Goal: Task Accomplishment & Management: Manage account settings

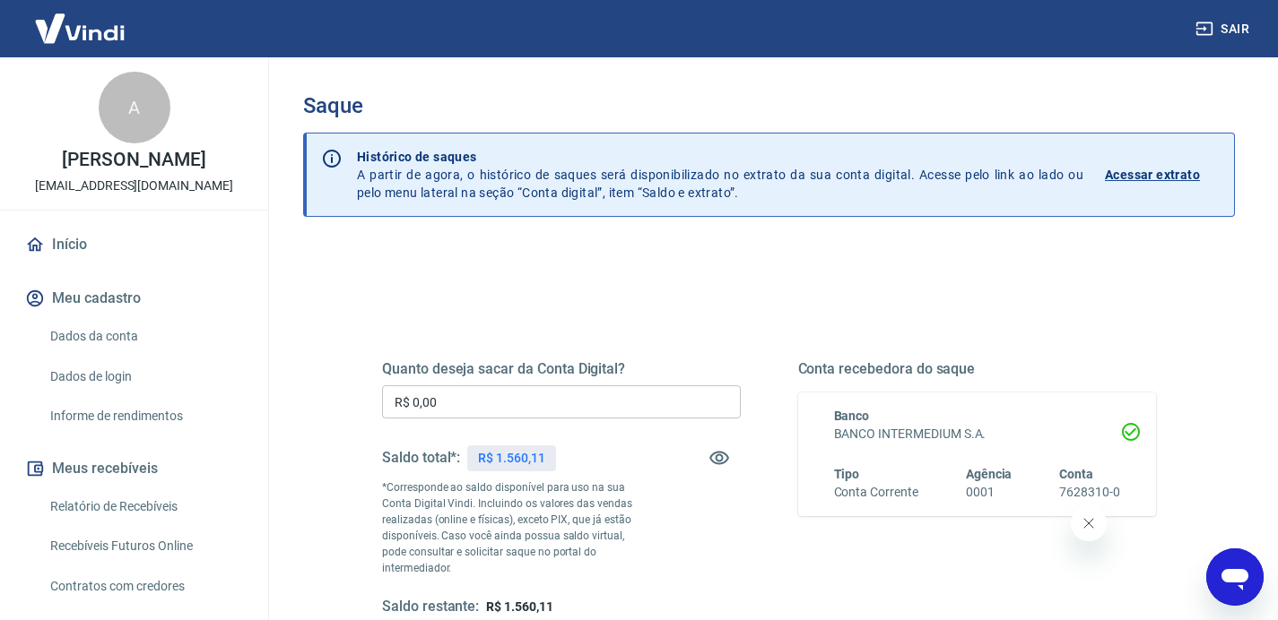
click at [506, 455] on p "R$ 1.560,11" at bounding box center [511, 458] width 66 height 19
copy div "R$ 1.560,11"
click at [540, 378] on div "Quanto deseja sacar da Conta Digital? R$ 0,00 ​ Saldo total*: R$ 1.560,11 *Corr…" at bounding box center [561, 488] width 359 height 256
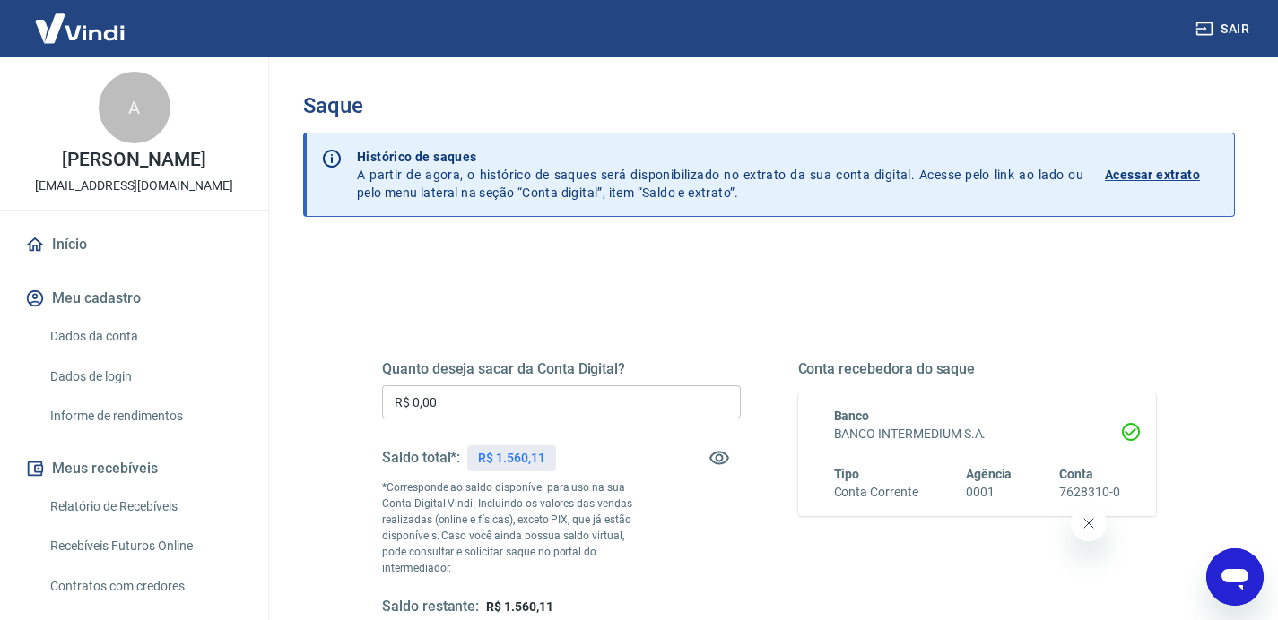
click at [542, 424] on div "Quanto deseja sacar da Conta Digital? R$ 0,00 ​ Saldo total*: R$ 1.560,11 *Corr…" at bounding box center [561, 488] width 359 height 256
click at [549, 405] on input "R$ 0,00" at bounding box center [561, 402] width 359 height 33
paste input "1.560,11"
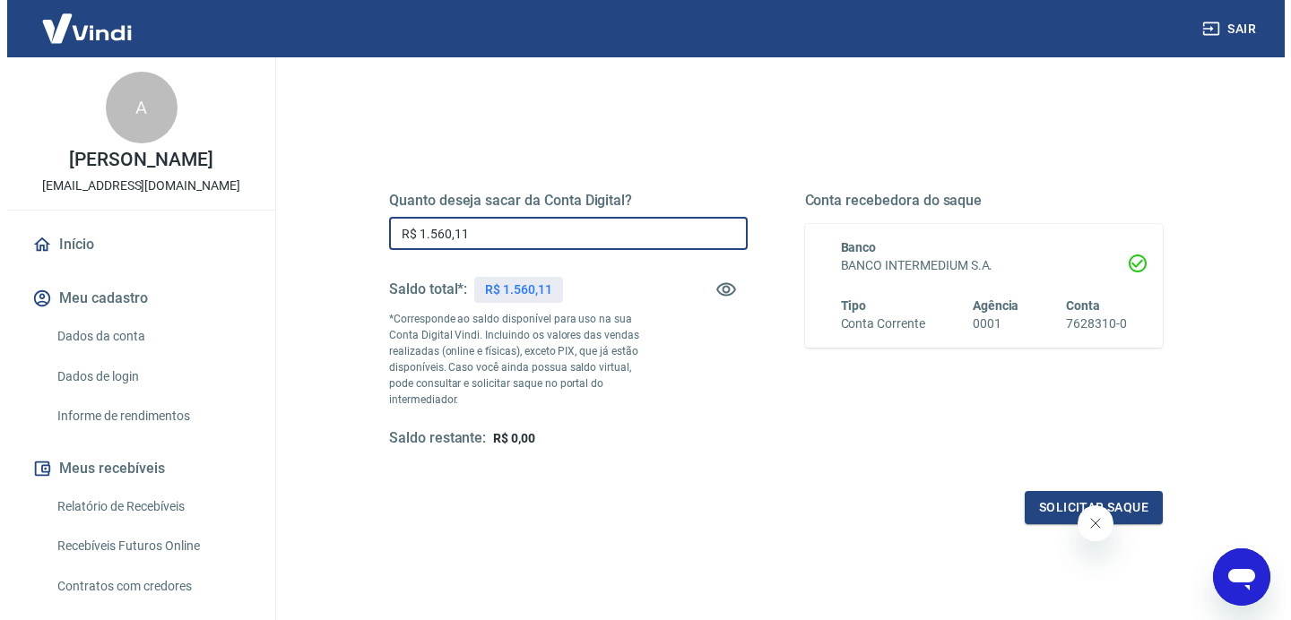
scroll to position [266, 0]
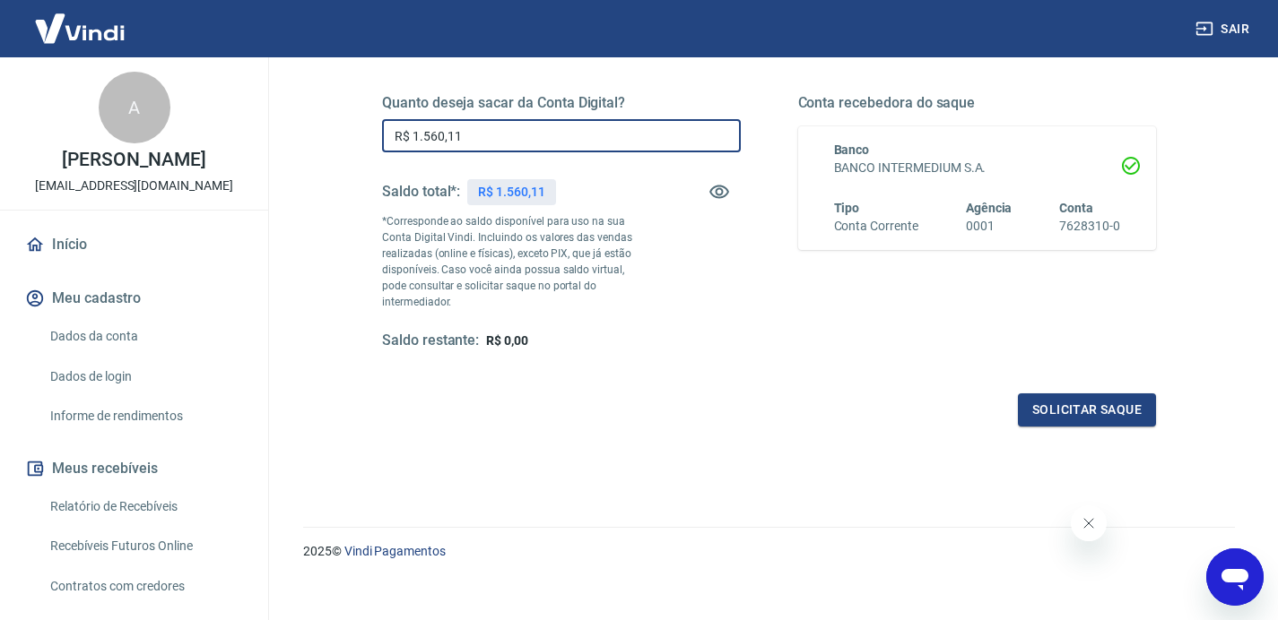
type input "R$ 1.560,11"
click at [1039, 376] on div "Quanto deseja sacar da Conta Digital? R$ 1.560,11 ​ Saldo total*: R$ 1.560,11 *…" at bounding box center [769, 239] width 774 height 376
click at [1048, 394] on button "Solicitar saque" at bounding box center [1087, 410] width 138 height 33
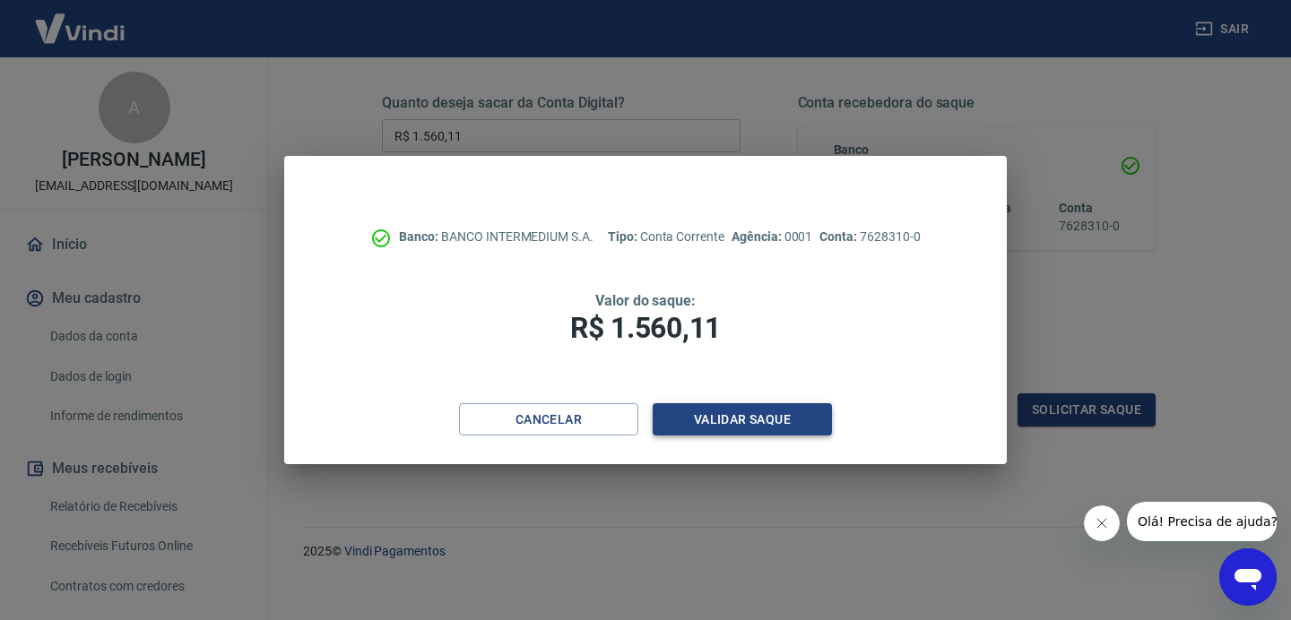
click at [730, 420] on button "Validar saque" at bounding box center [742, 419] width 179 height 33
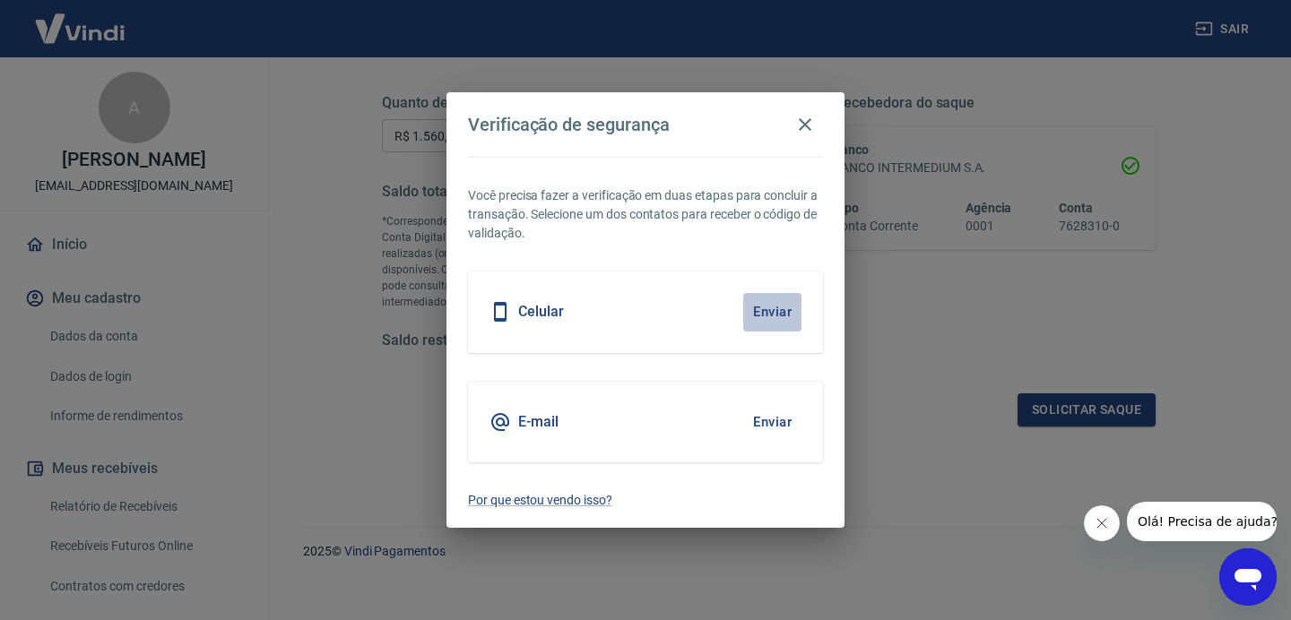
click at [774, 306] on button "Enviar" at bounding box center [772, 312] width 58 height 38
click at [774, 314] on button "Enviar" at bounding box center [772, 312] width 58 height 38
click at [783, 308] on button "Enviar" at bounding box center [772, 312] width 58 height 38
click at [782, 309] on button "Enviar" at bounding box center [772, 312] width 58 height 38
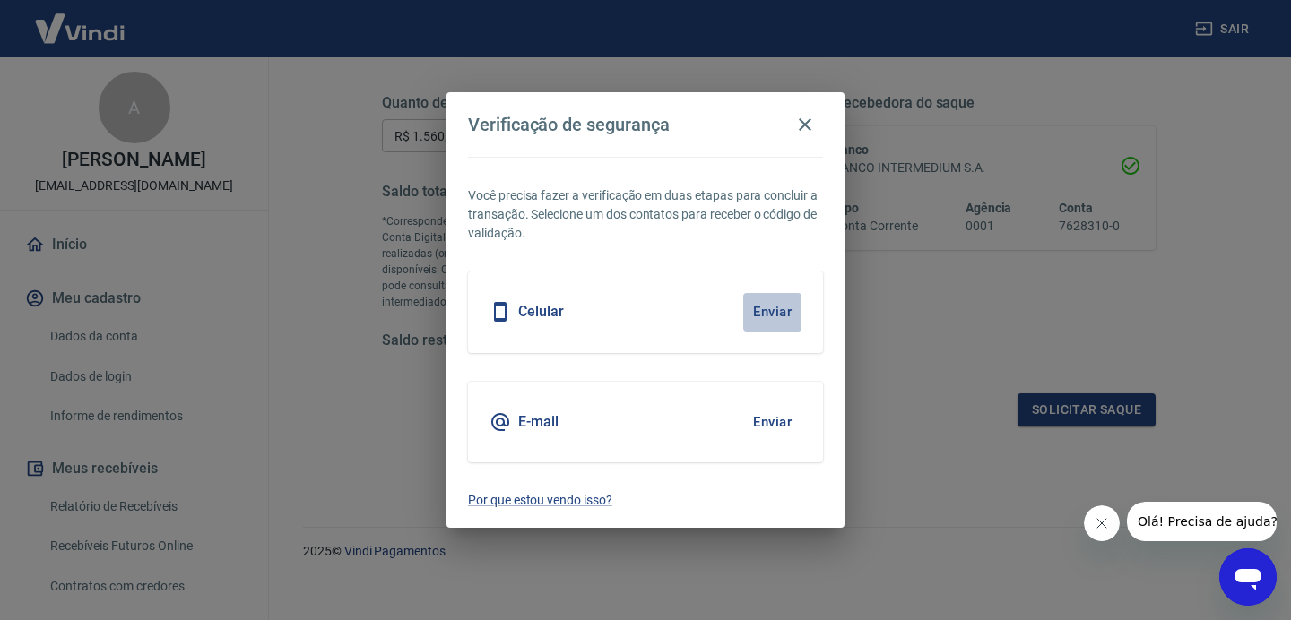
click at [782, 309] on button "Enviar" at bounding box center [772, 312] width 58 height 38
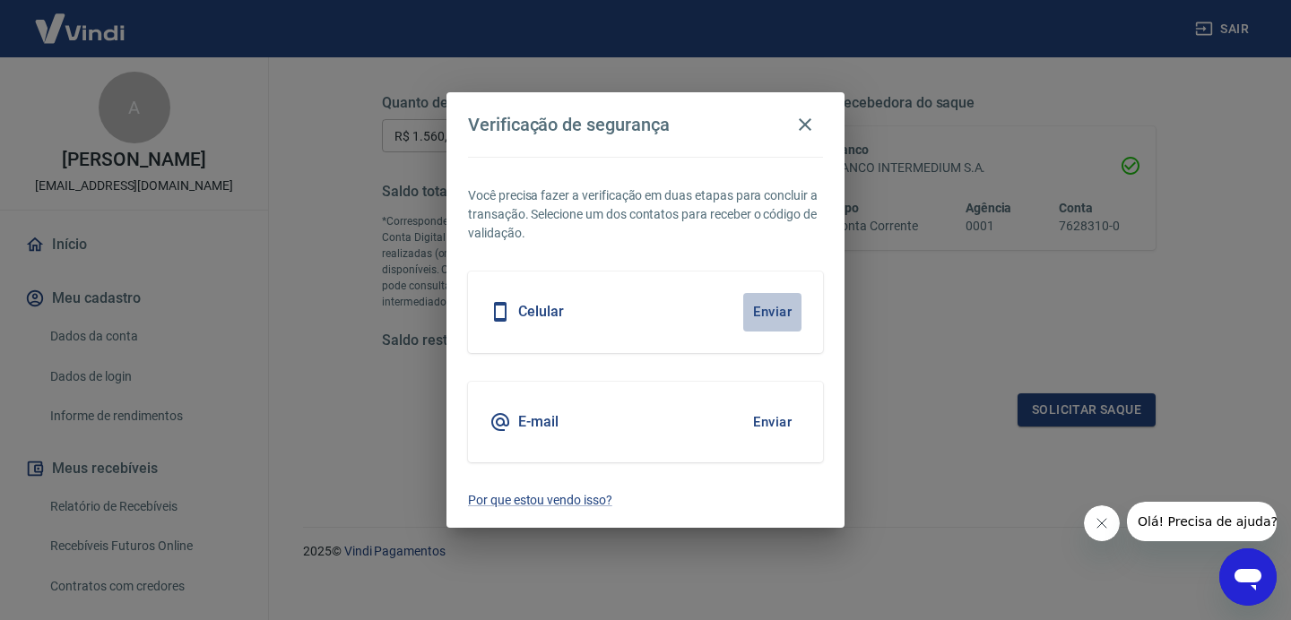
click at [782, 309] on button "Enviar" at bounding box center [772, 312] width 58 height 38
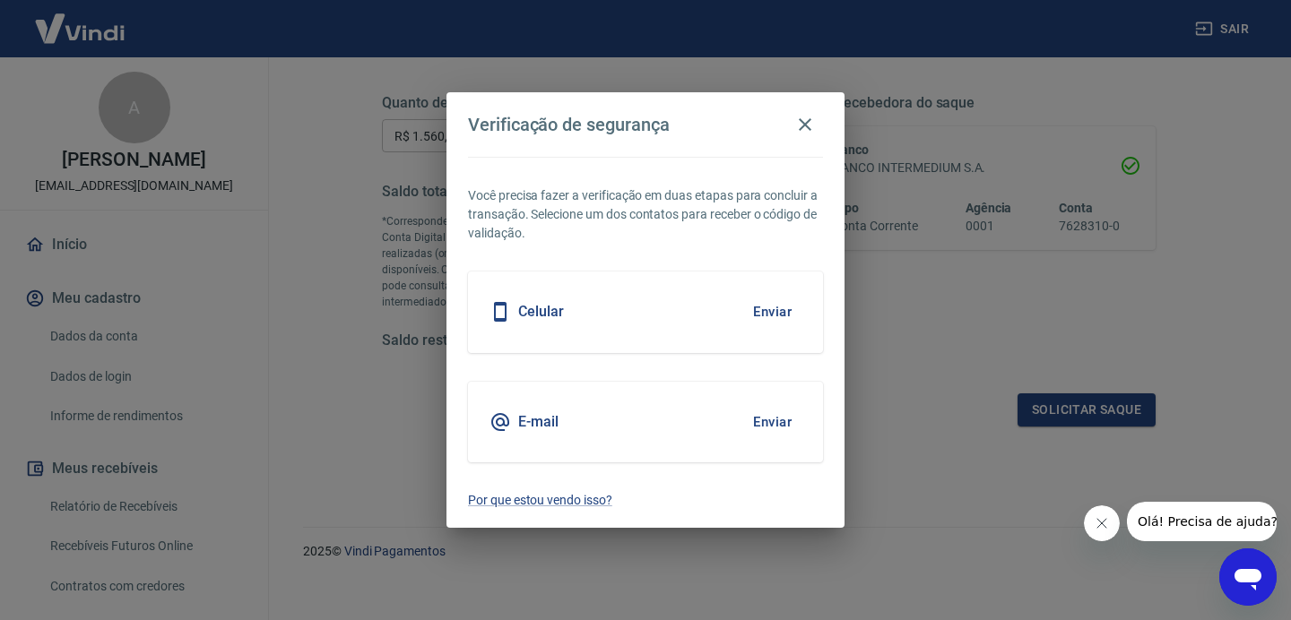
click at [779, 309] on button "Enviar" at bounding box center [772, 312] width 58 height 38
click at [771, 314] on button "Enviar" at bounding box center [772, 312] width 58 height 38
click at [776, 290] on div "Celular Enviar" at bounding box center [645, 312] width 355 height 81
click at [780, 320] on button "Enviar" at bounding box center [772, 312] width 58 height 38
click at [812, 125] on icon "button" at bounding box center [805, 125] width 22 height 22
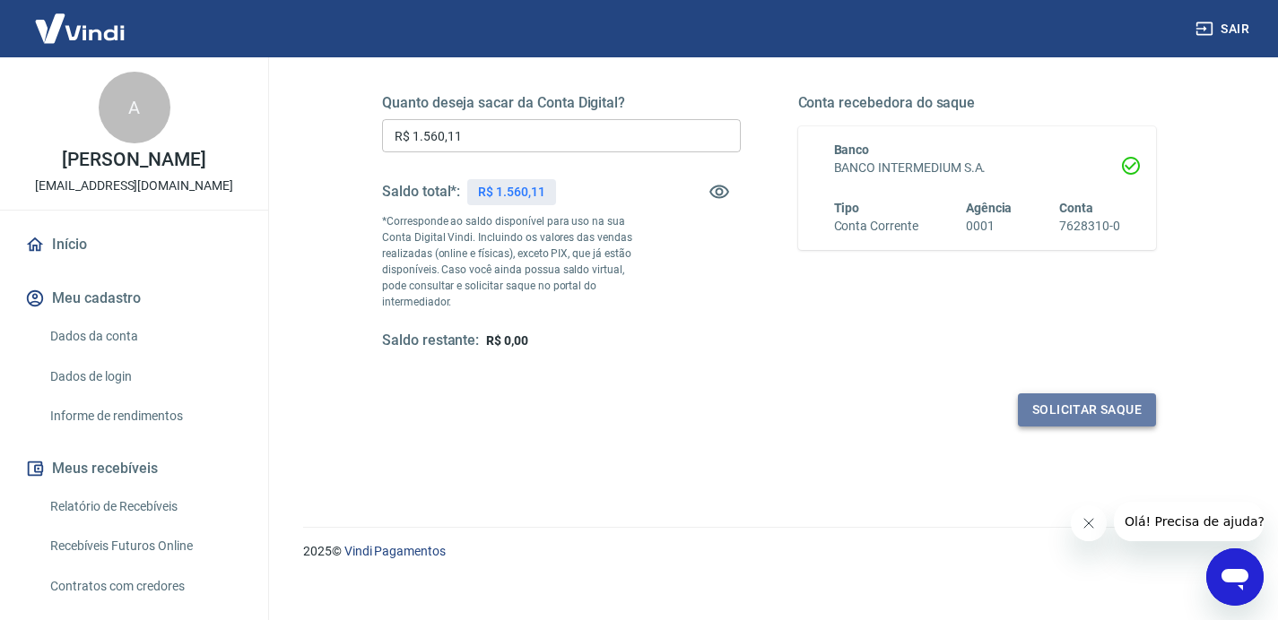
click at [1062, 394] on button "Solicitar saque" at bounding box center [1087, 410] width 138 height 33
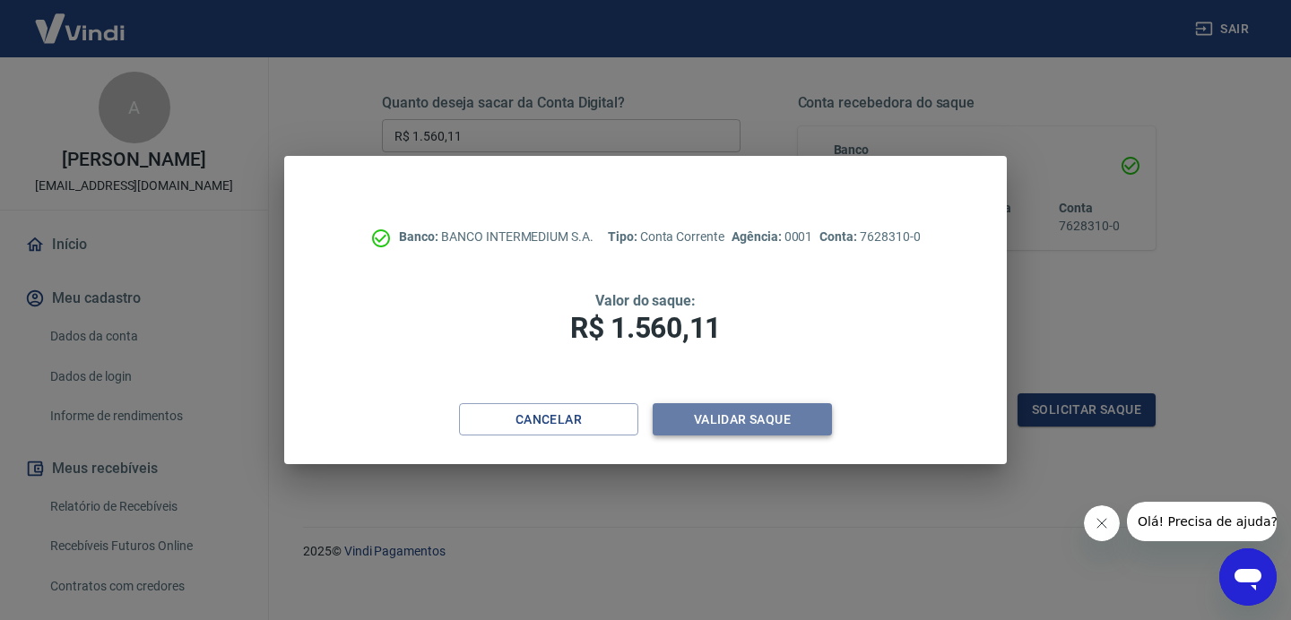
click at [754, 427] on button "Validar saque" at bounding box center [742, 419] width 179 height 33
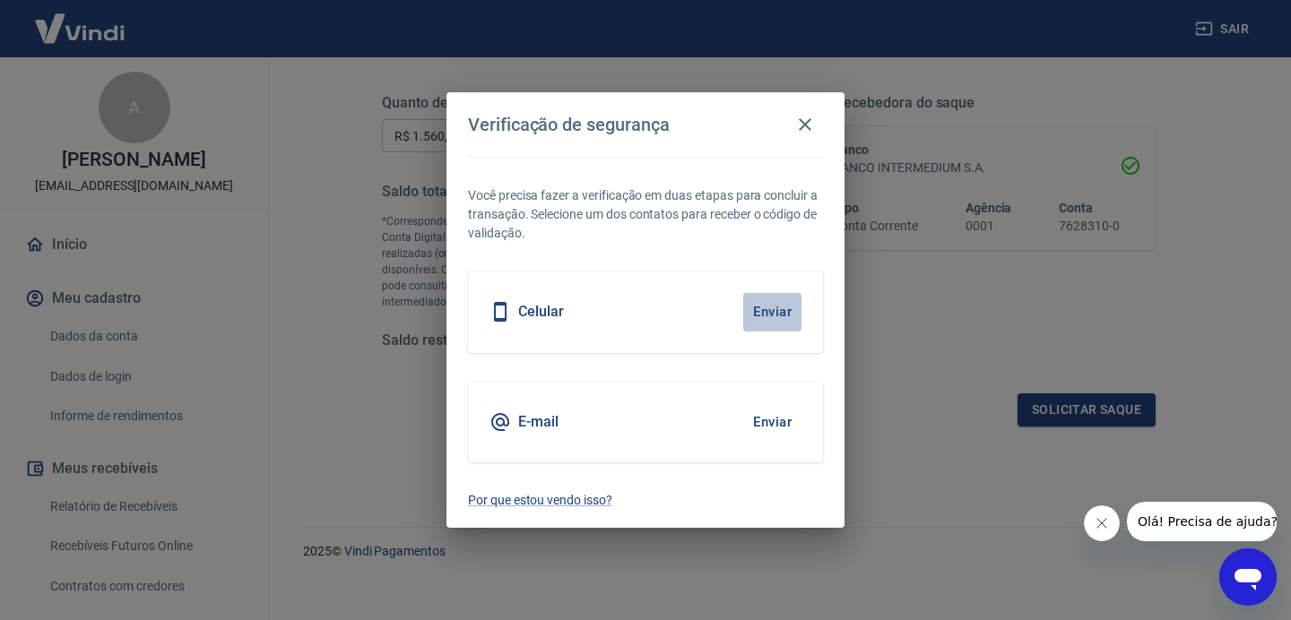
click at [774, 293] on button "Enviar" at bounding box center [772, 312] width 58 height 38
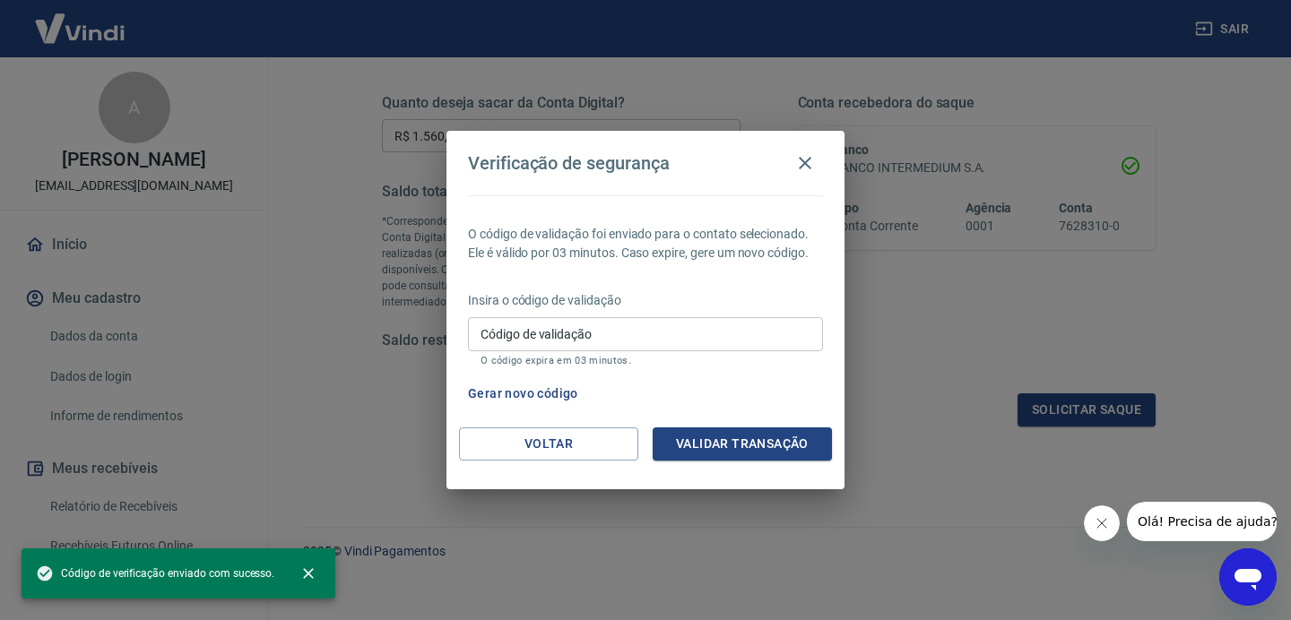
click at [729, 345] on input "Código de validação" at bounding box center [645, 333] width 355 height 33
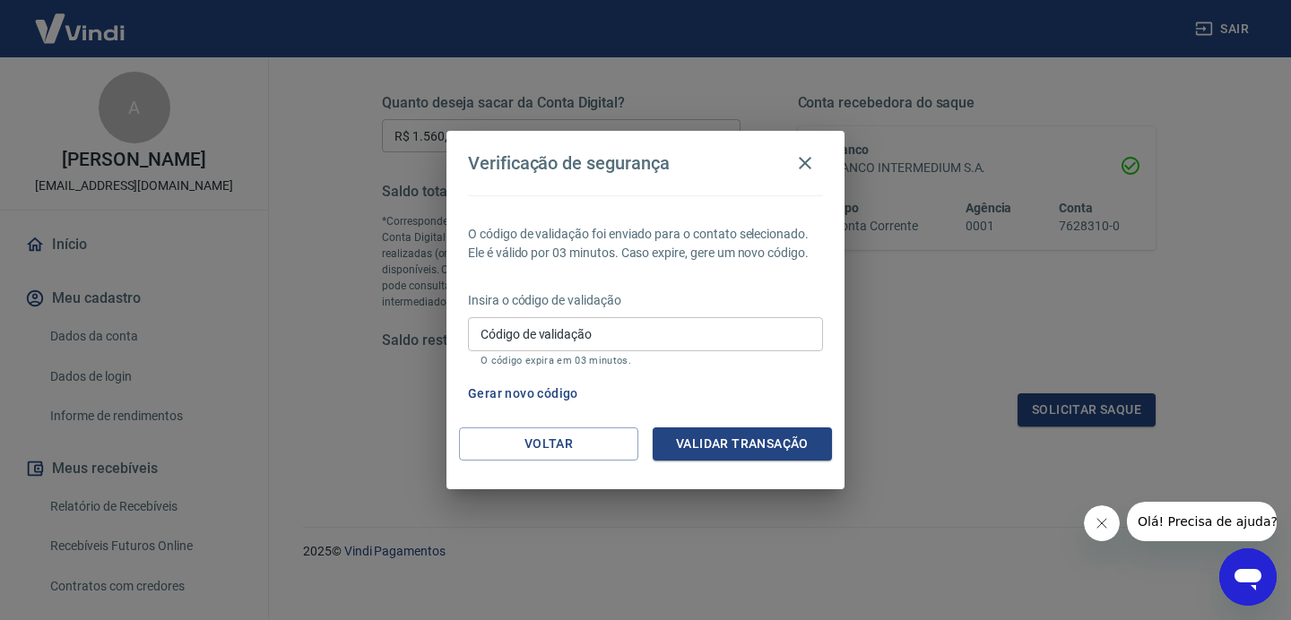
click at [1112, 519] on button "Fechar mensagem da empresa" at bounding box center [1102, 524] width 36 height 36
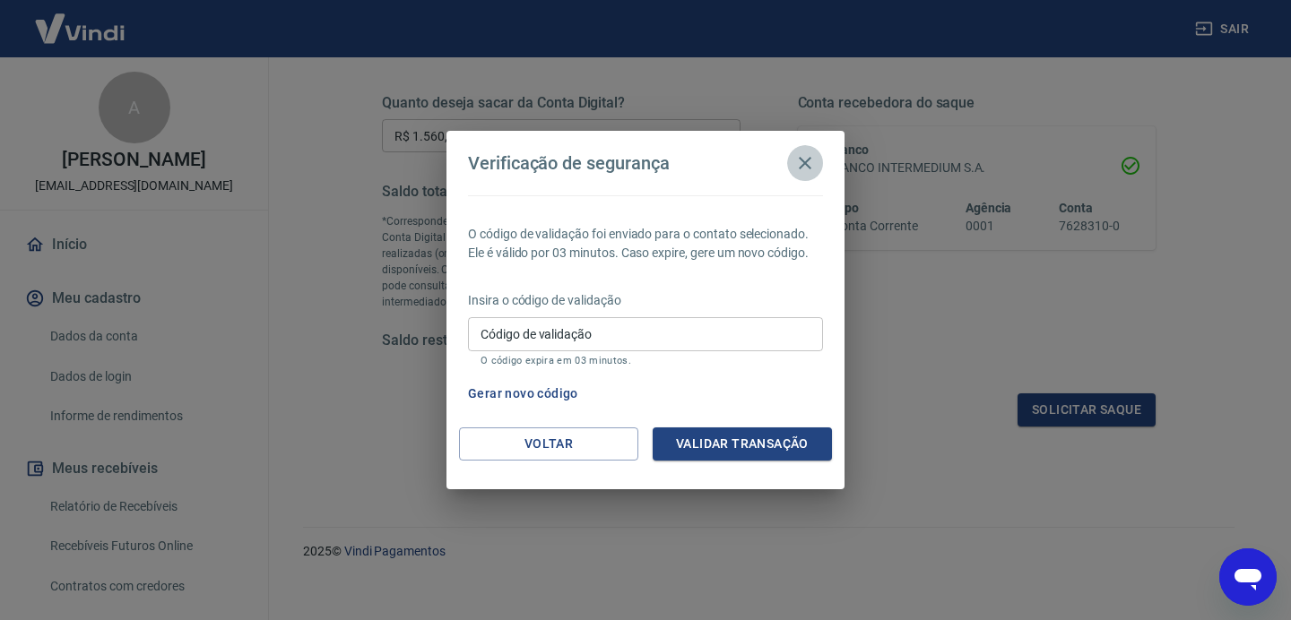
click at [801, 164] on icon "button" at bounding box center [805, 163] width 22 height 22
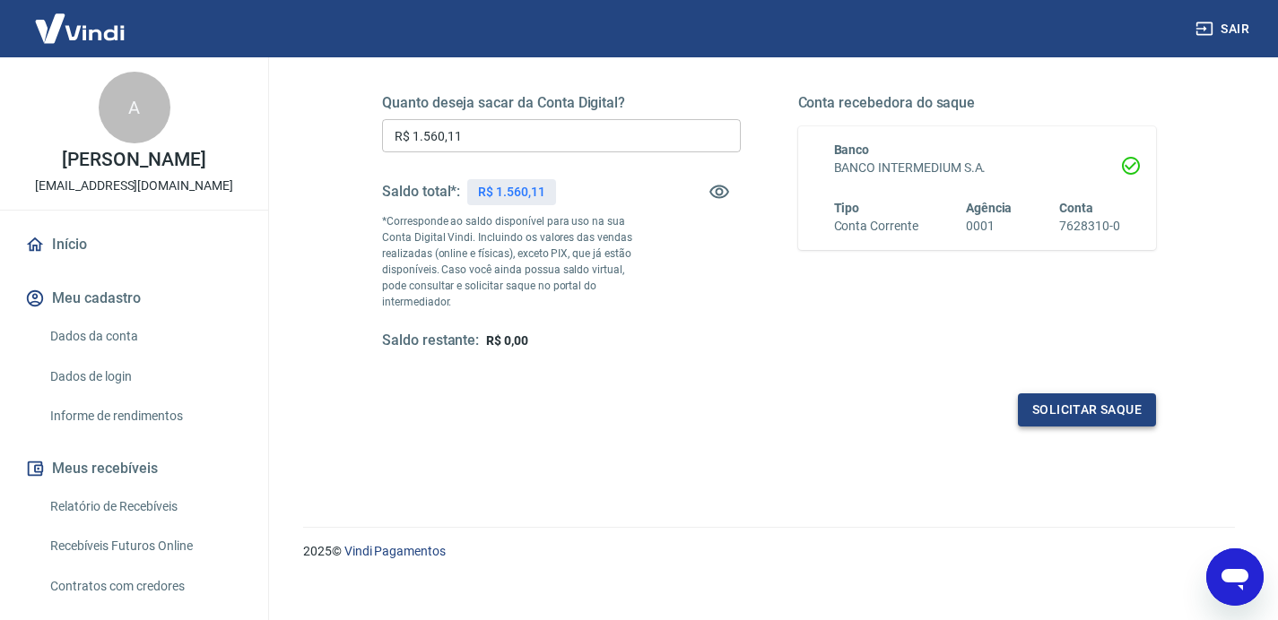
click at [1049, 394] on button "Solicitar saque" at bounding box center [1087, 410] width 138 height 33
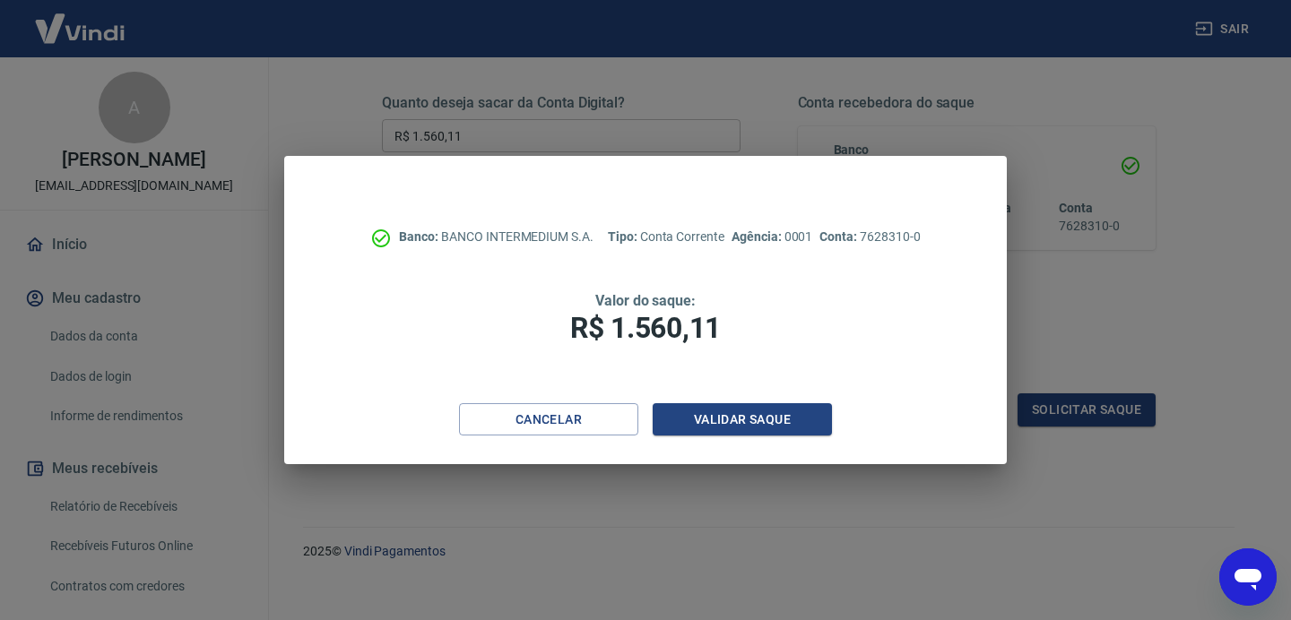
click at [725, 439] on div "Cancelar Validar saque" at bounding box center [645, 434] width 722 height 62
click at [760, 425] on button "Validar saque" at bounding box center [742, 419] width 179 height 33
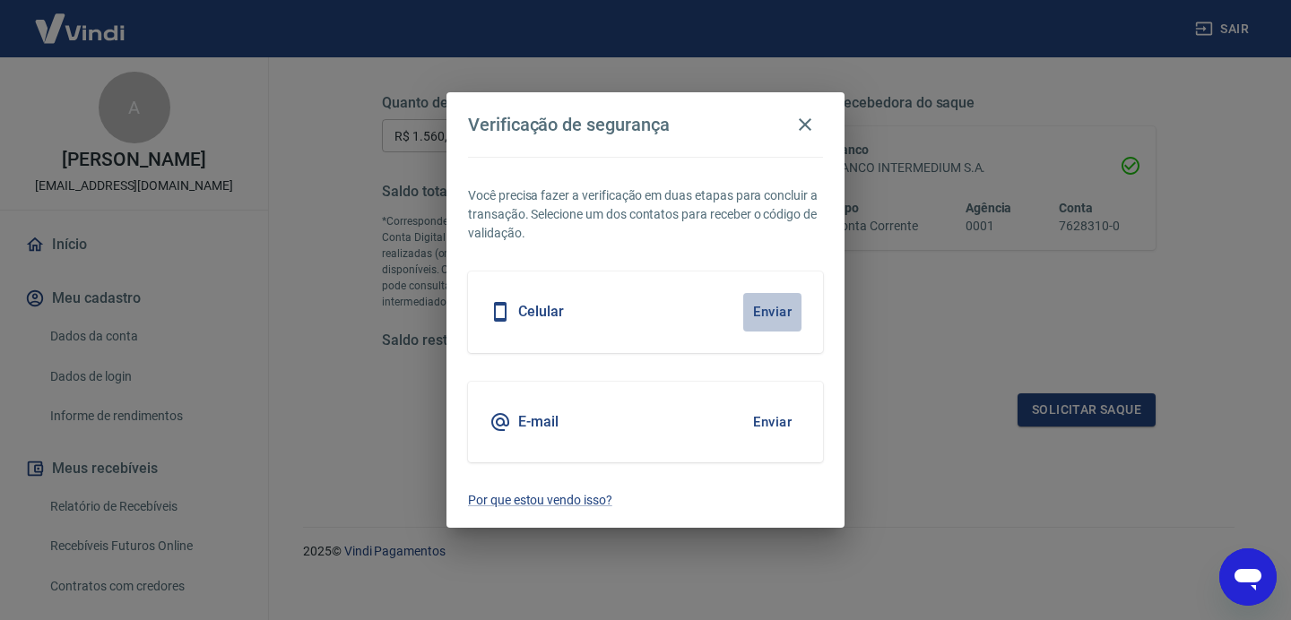
click at [755, 314] on button "Enviar" at bounding box center [772, 312] width 58 height 38
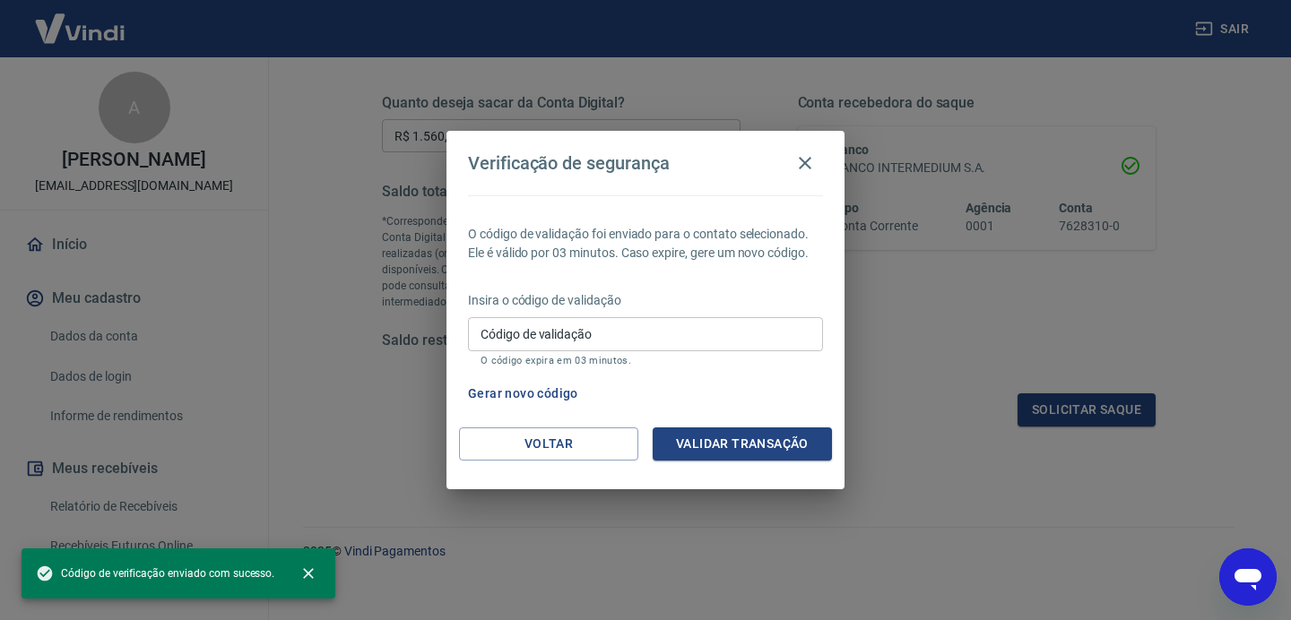
click at [621, 316] on div "Insira o código de validação Código de validação Código de validação O código e…" at bounding box center [645, 330] width 355 height 78
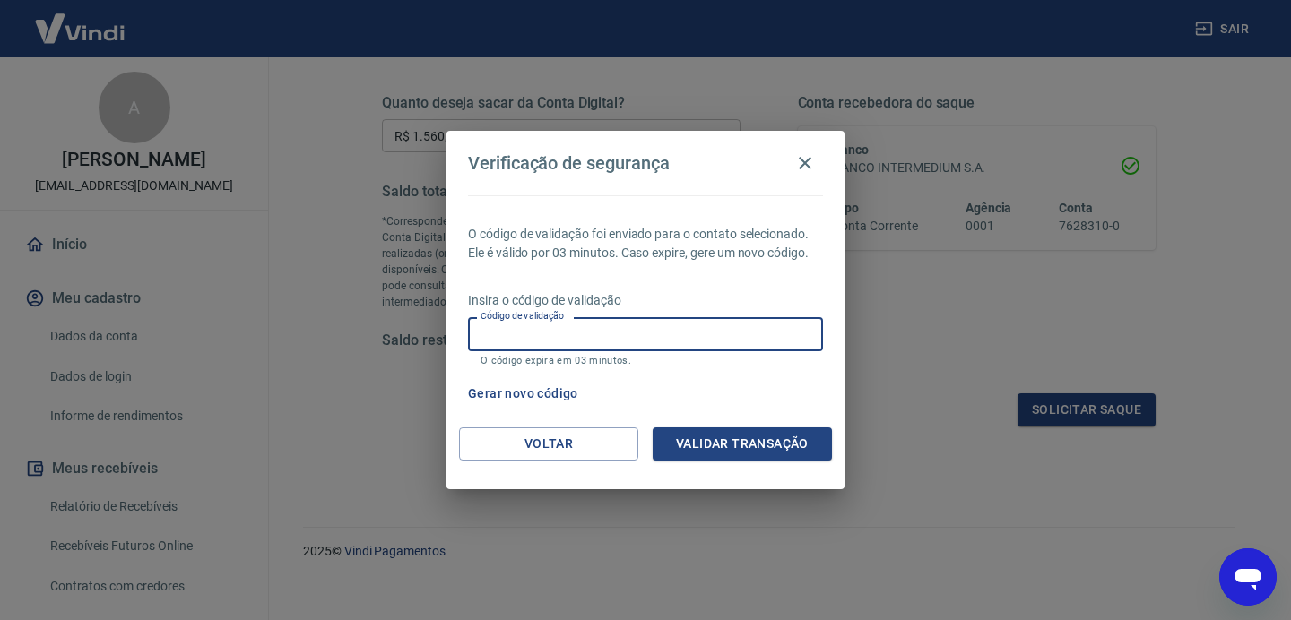
click at [623, 322] on input "Código de validação" at bounding box center [645, 333] width 355 height 33
click at [800, 157] on icon "button" at bounding box center [805, 163] width 13 height 13
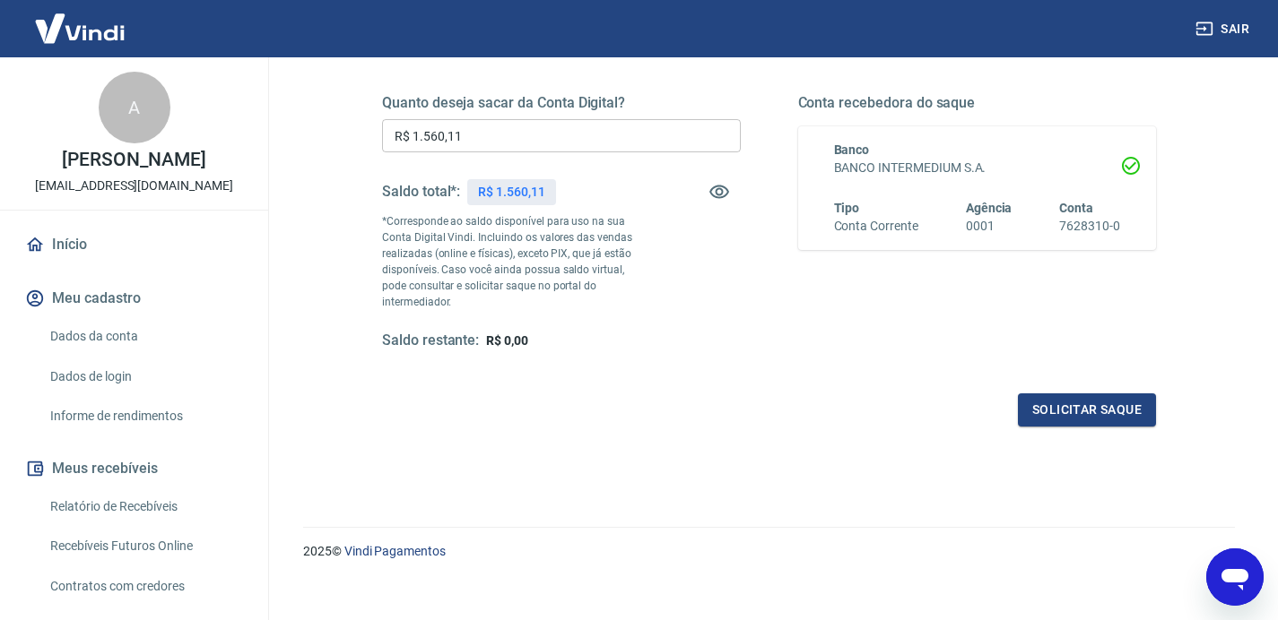
click at [569, 134] on input "R$ 1.560,11" at bounding box center [561, 135] width 359 height 33
click at [1039, 394] on button "Solicitar saque" at bounding box center [1087, 410] width 138 height 33
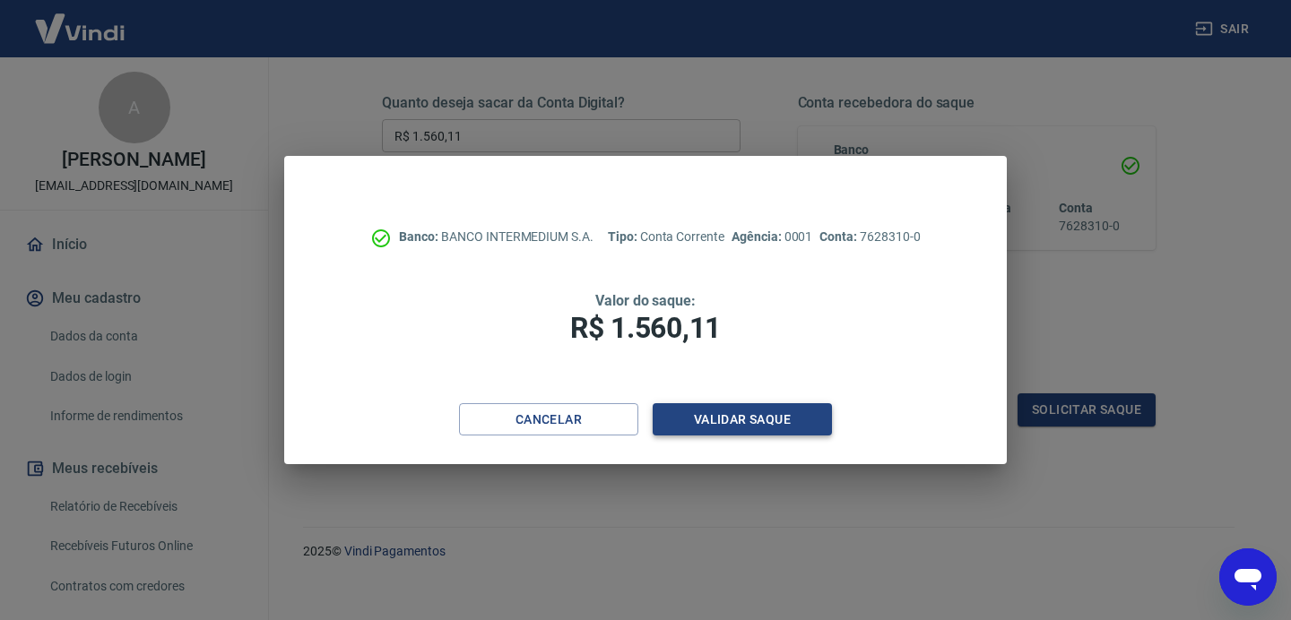
click at [783, 409] on button "Validar saque" at bounding box center [742, 419] width 179 height 33
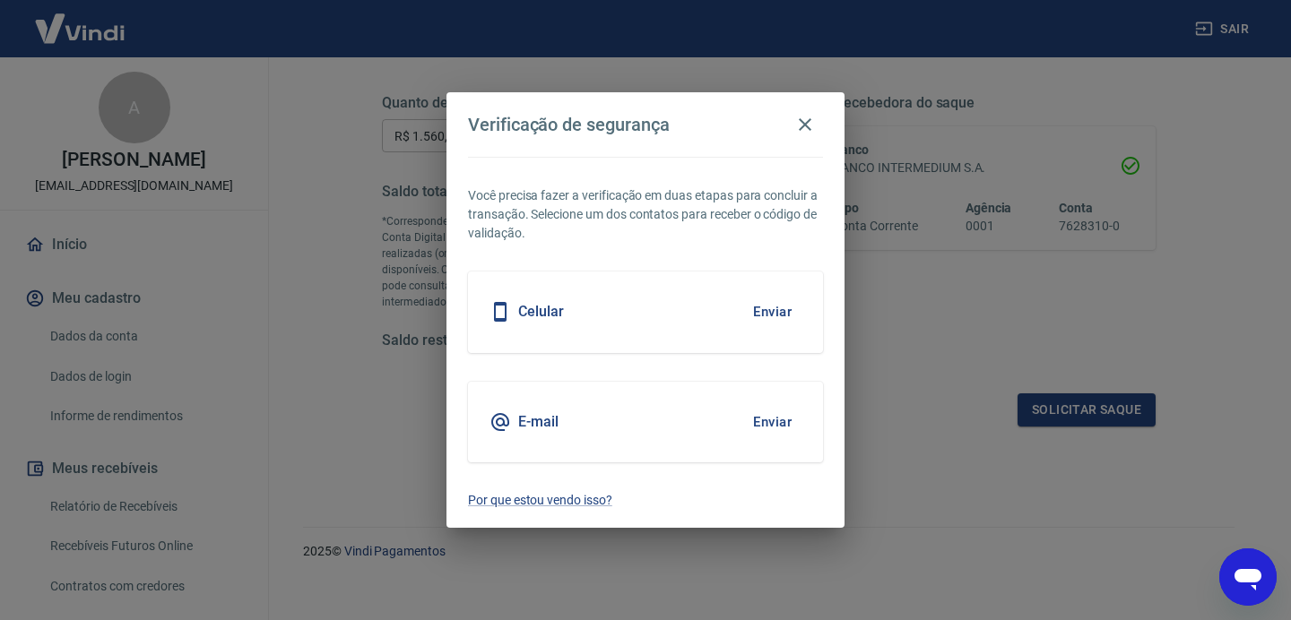
click at [770, 308] on button "Enviar" at bounding box center [772, 312] width 58 height 38
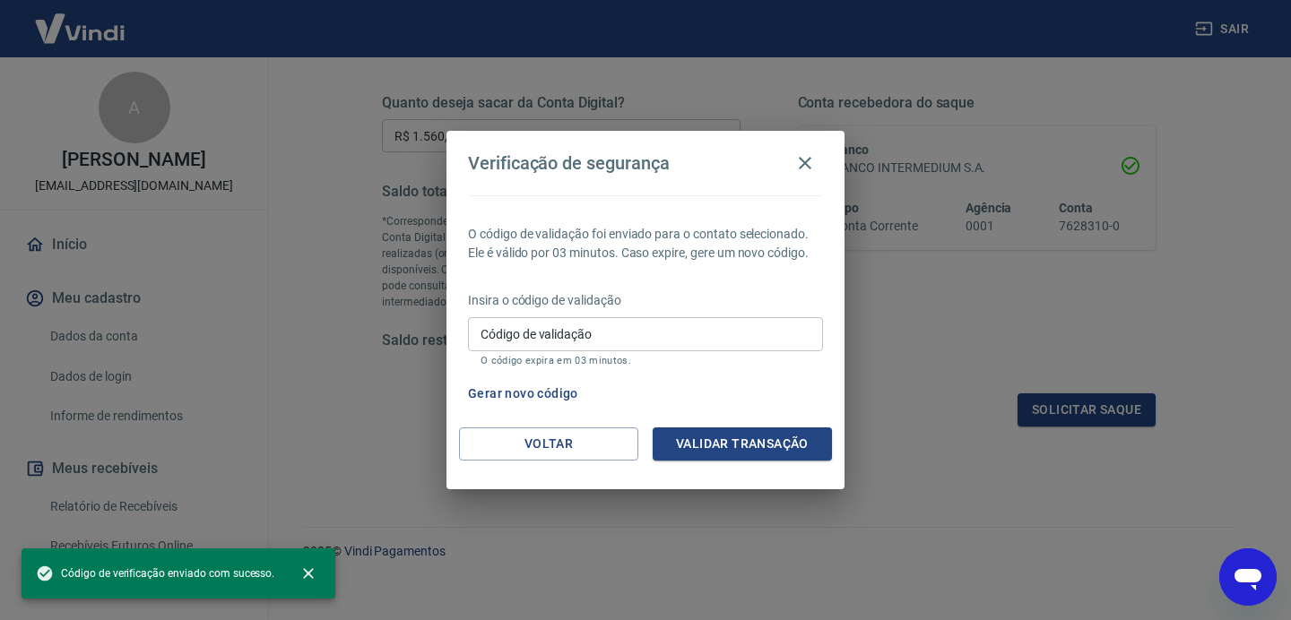
click at [609, 325] on input "Código de validação" at bounding box center [645, 333] width 355 height 33
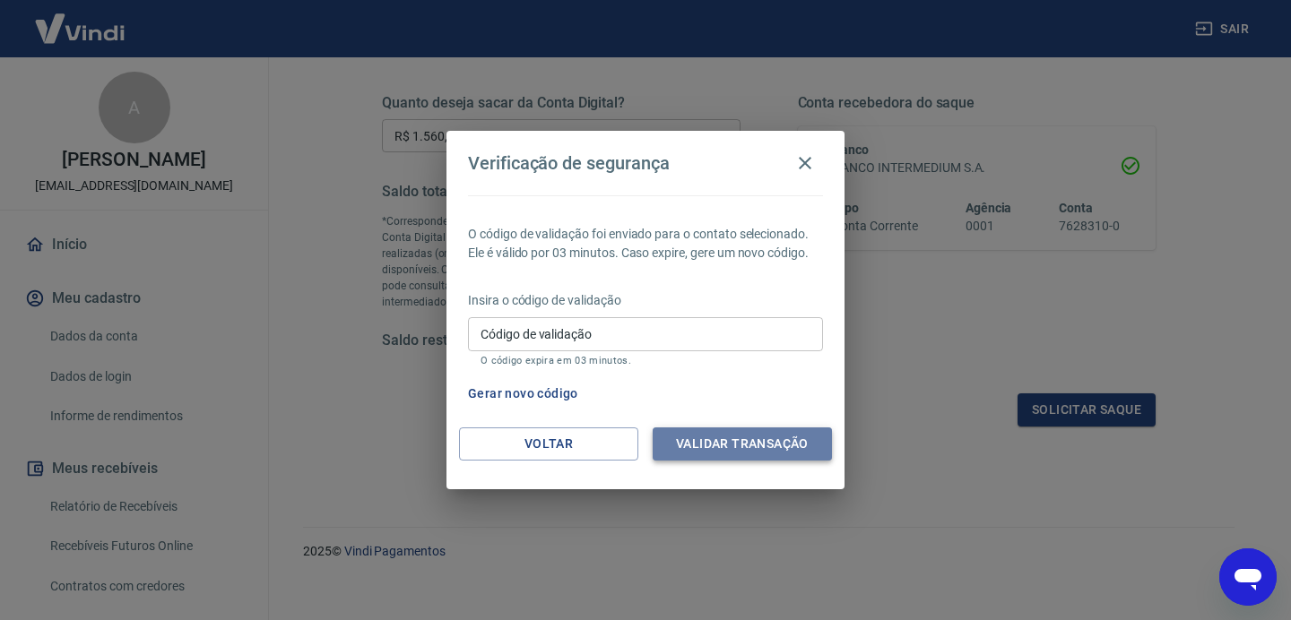
click at [760, 447] on button "Validar transação" at bounding box center [742, 444] width 179 height 33
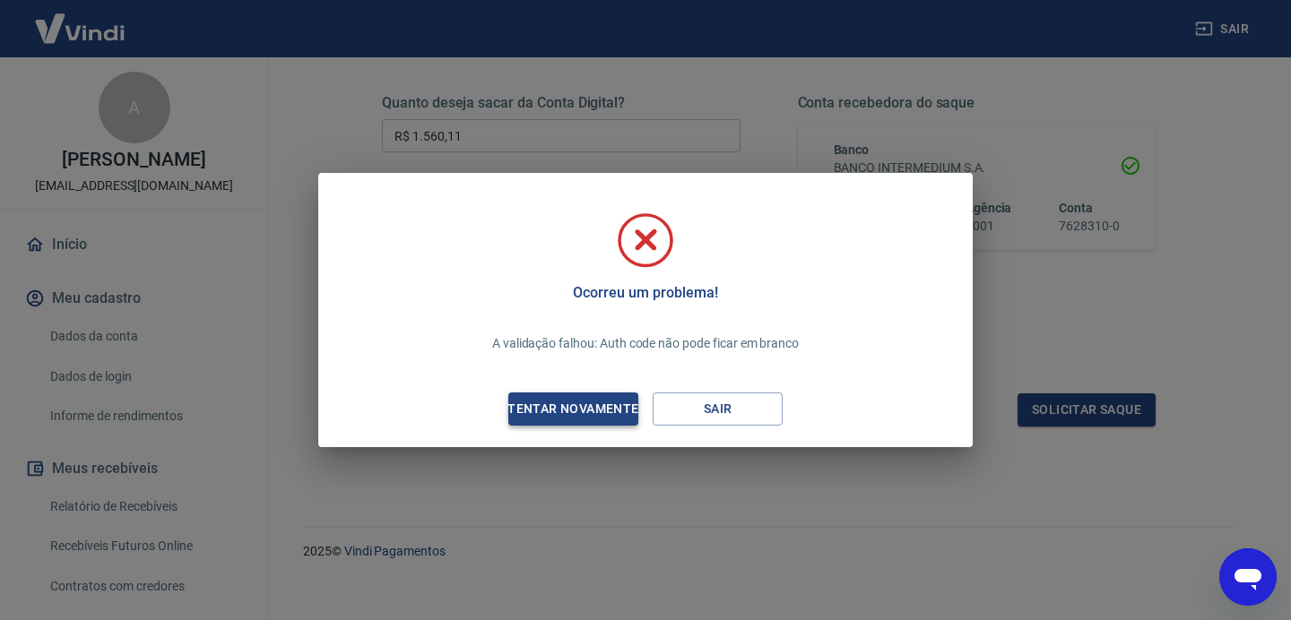
click at [592, 402] on div "Tentar novamente" at bounding box center [573, 409] width 174 height 22
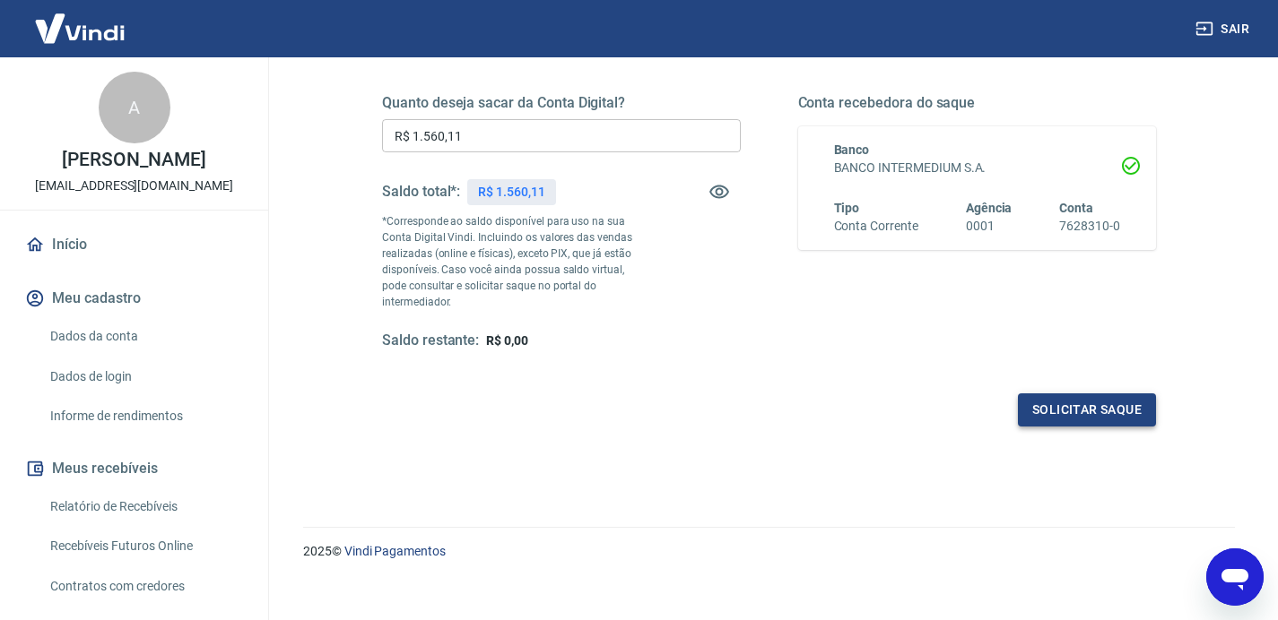
click at [1053, 400] on button "Solicitar saque" at bounding box center [1087, 410] width 138 height 33
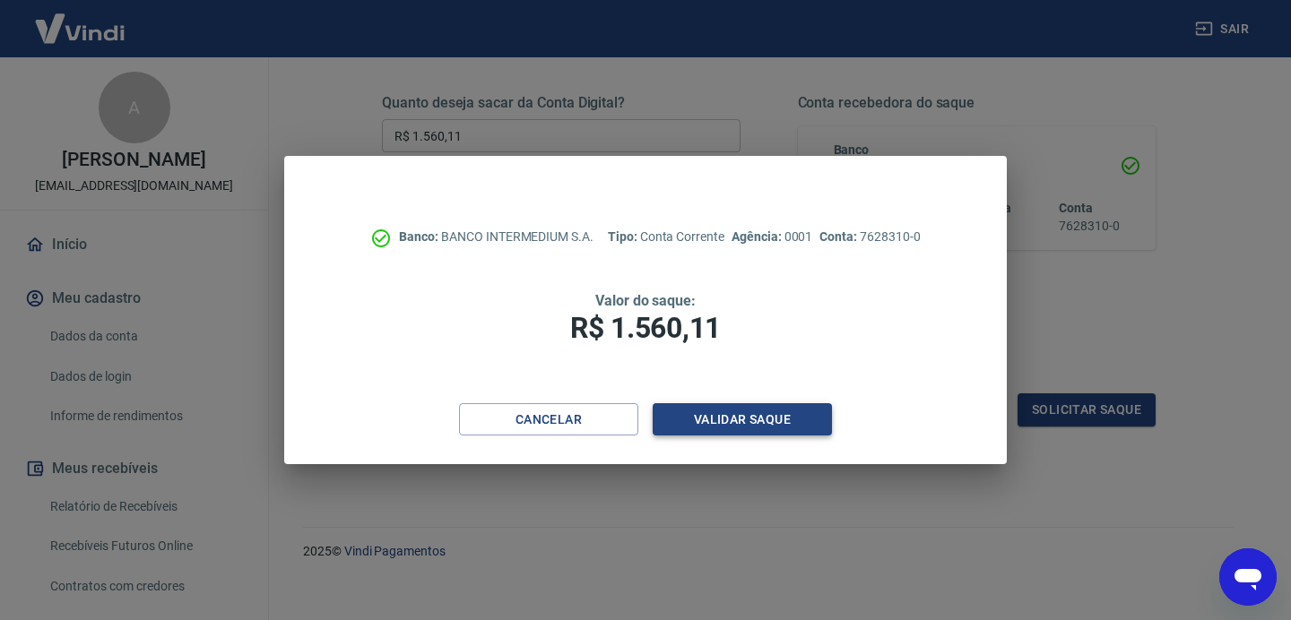
click at [732, 411] on button "Validar saque" at bounding box center [742, 419] width 179 height 33
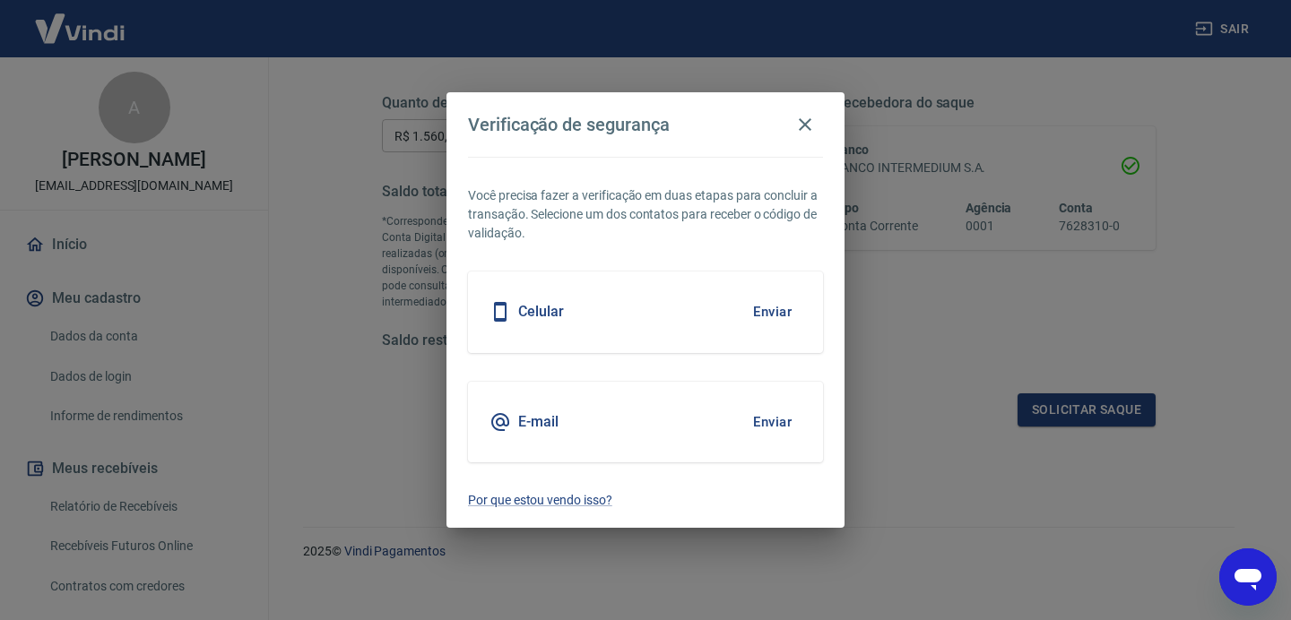
click at [771, 431] on button "Enviar" at bounding box center [772, 422] width 58 height 38
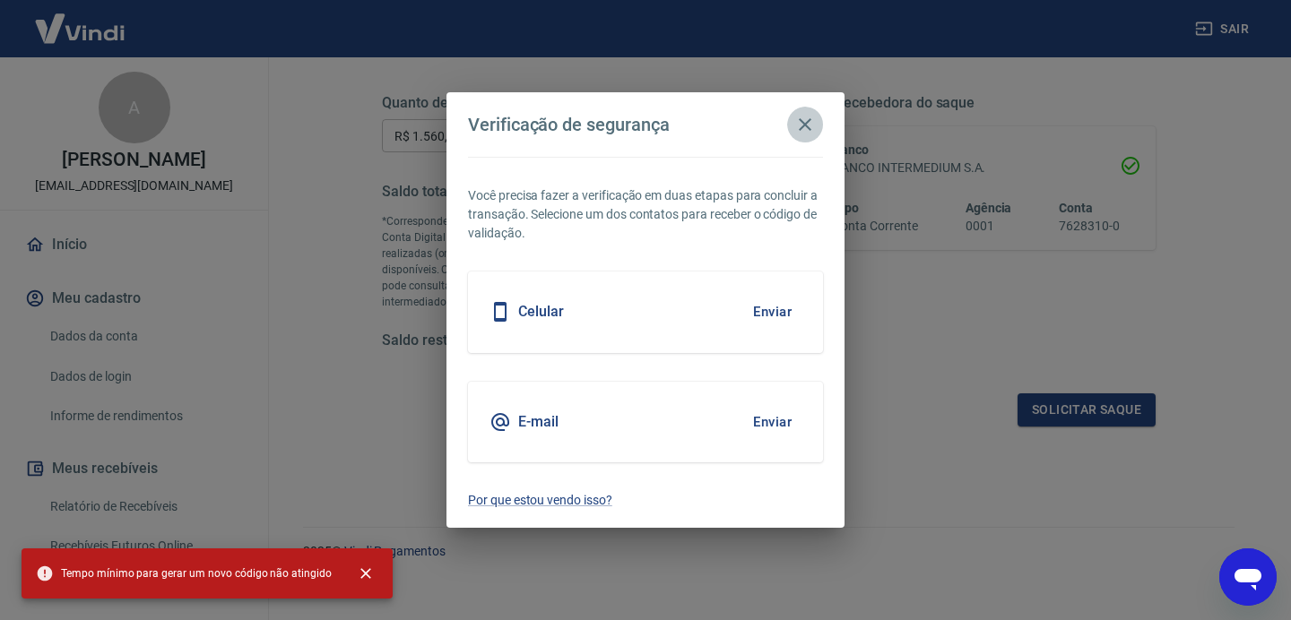
click at [808, 131] on icon "button" at bounding box center [805, 125] width 22 height 22
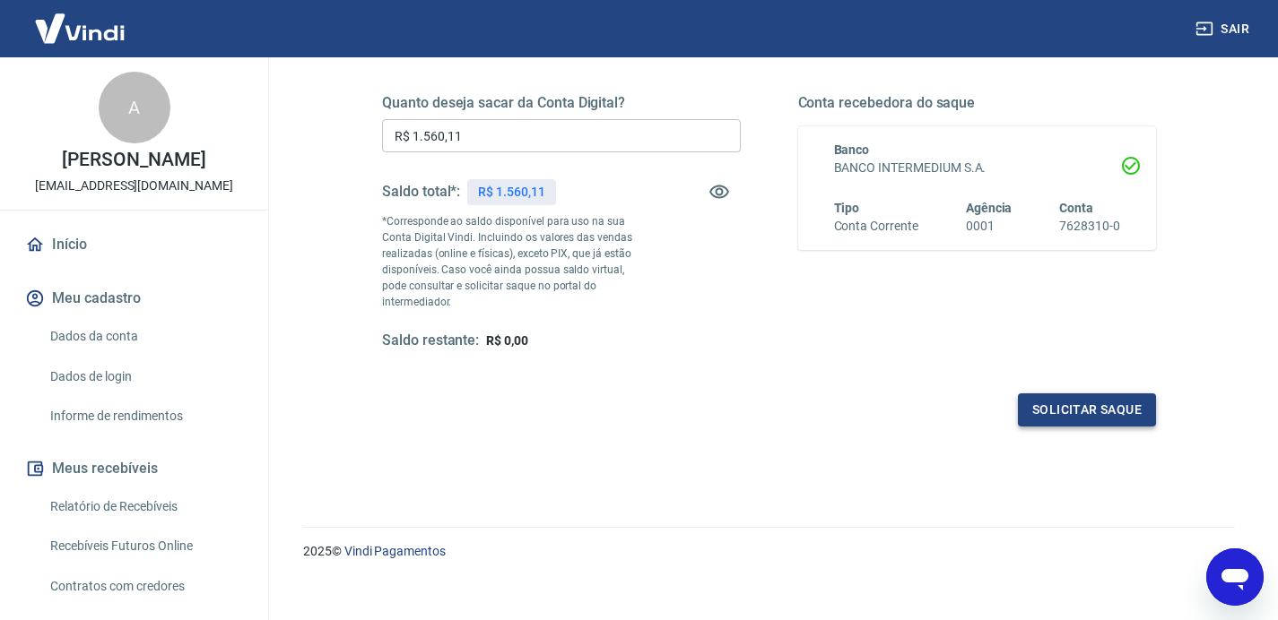
click at [1034, 394] on button "Solicitar saque" at bounding box center [1087, 410] width 138 height 33
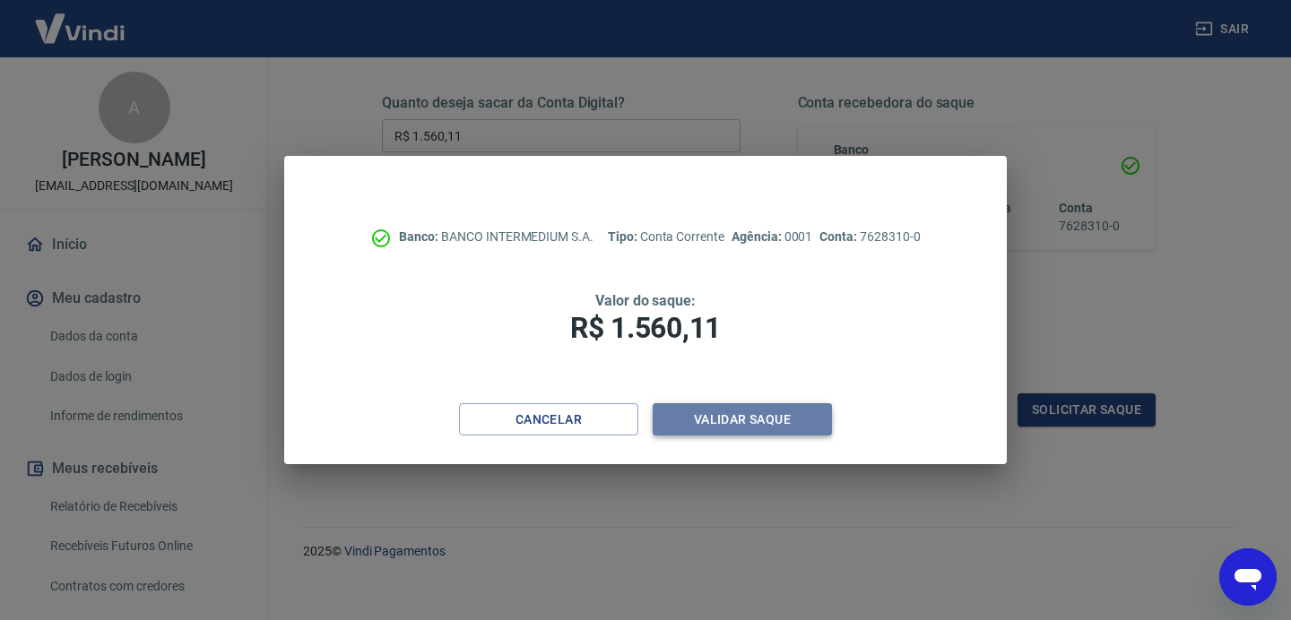
click at [680, 428] on button "Validar saque" at bounding box center [742, 419] width 179 height 33
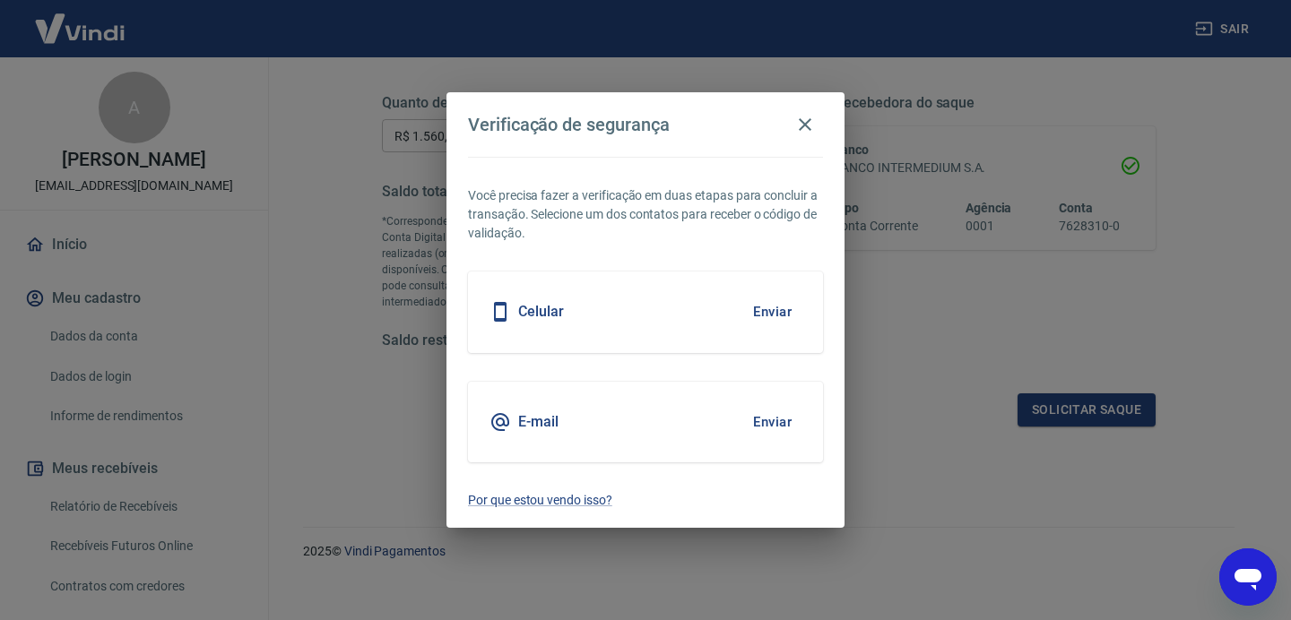
click at [781, 307] on button "Enviar" at bounding box center [772, 312] width 58 height 38
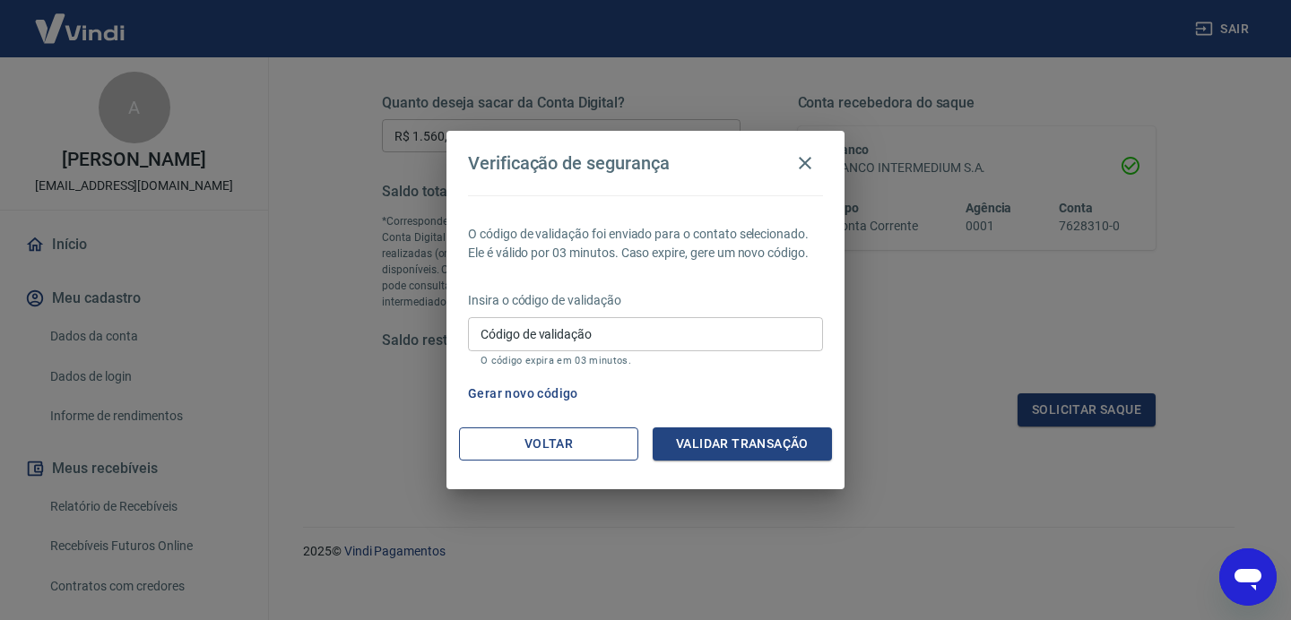
click at [621, 450] on button "Voltar" at bounding box center [548, 444] width 179 height 33
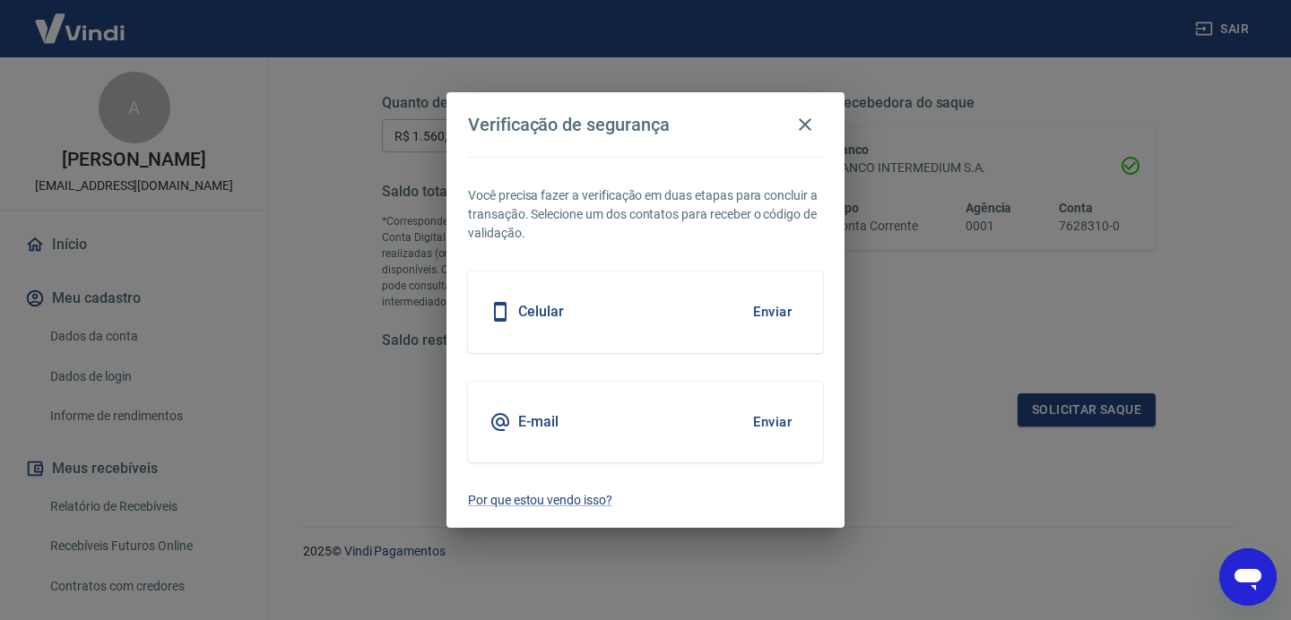
click at [765, 428] on button "Enviar" at bounding box center [772, 422] width 58 height 38
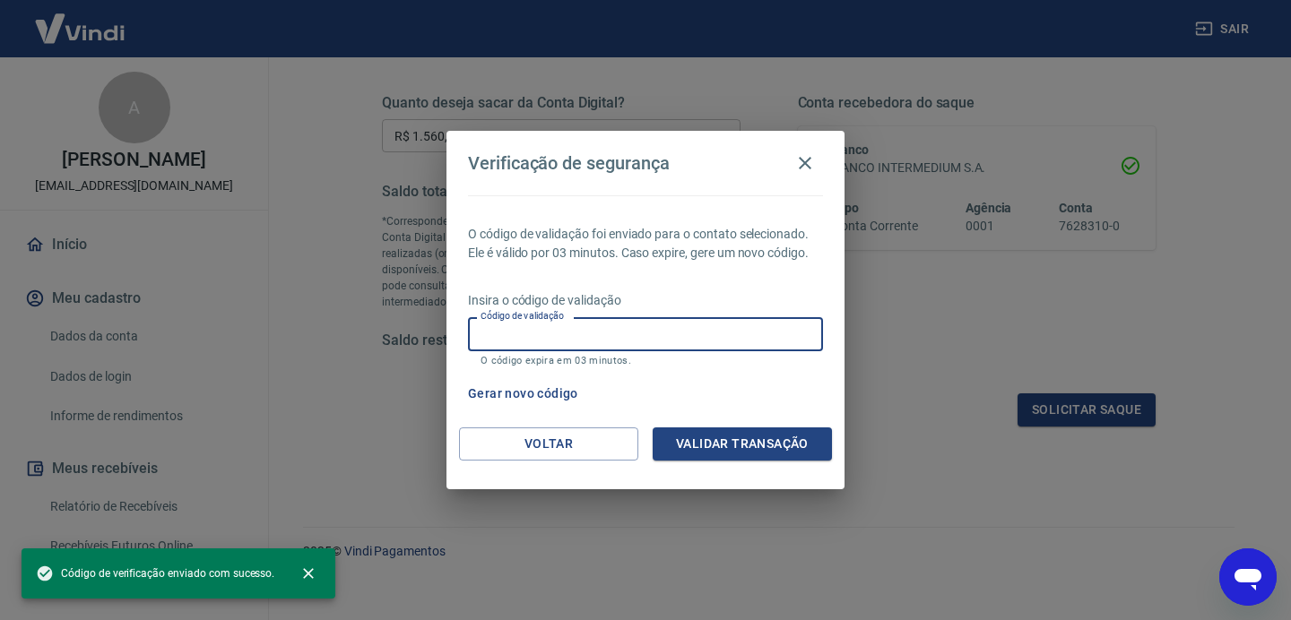
click at [648, 327] on input "Código de validação" at bounding box center [645, 333] width 355 height 33
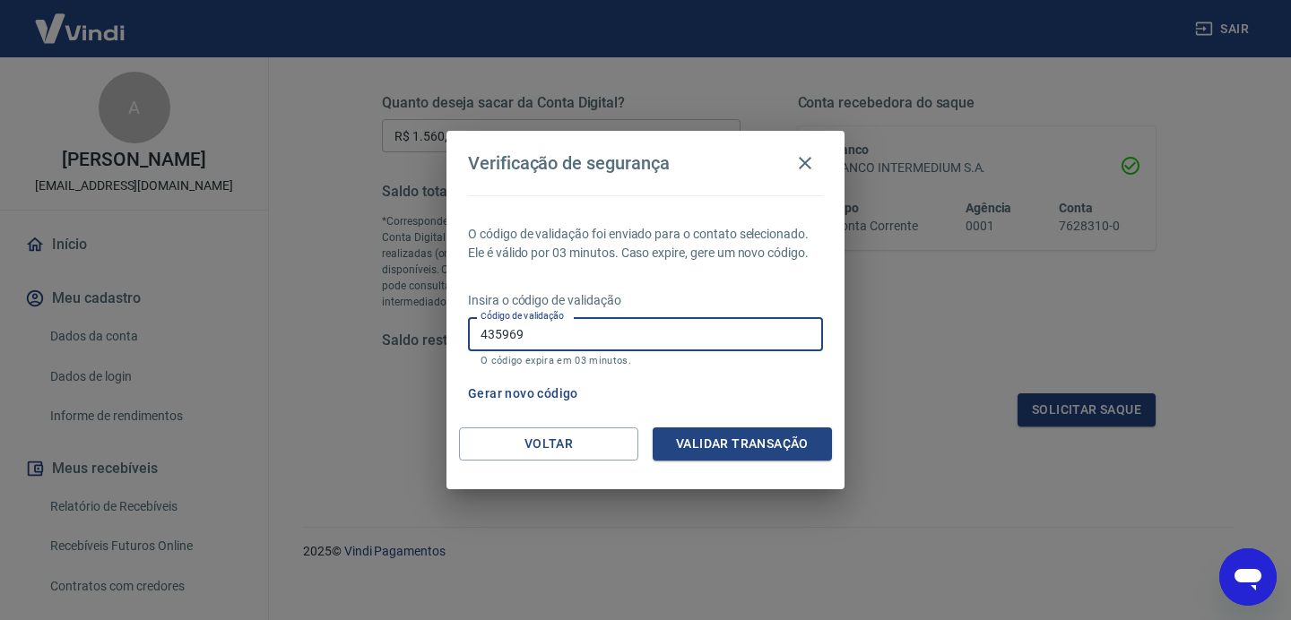
type input "435969"
click at [728, 424] on div "O código de validação foi enviado para o contato selecionado. Ele é válido por …" at bounding box center [646, 311] width 398 height 232
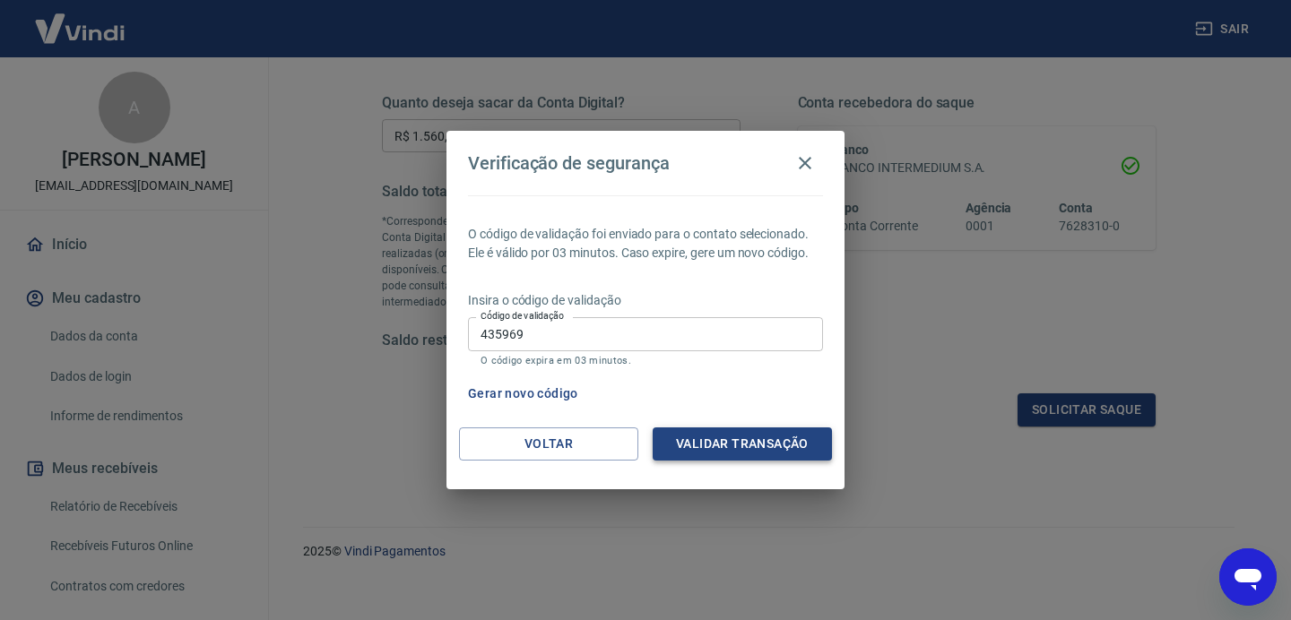
click at [728, 448] on button "Validar transação" at bounding box center [742, 444] width 179 height 33
